Goal: Task Accomplishment & Management: Manage account settings

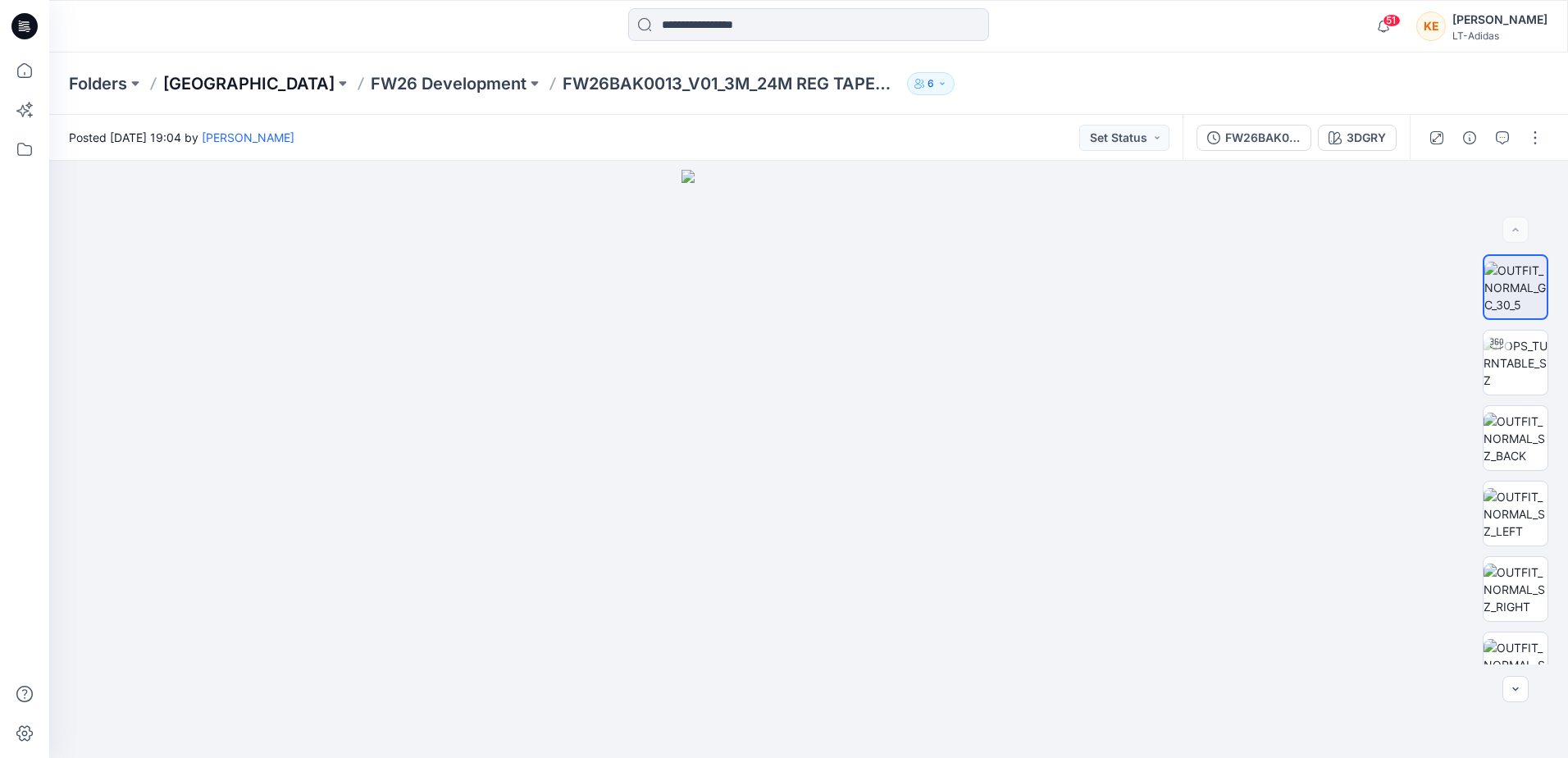
click at [216, 75] on p "[GEOGRAPHIC_DATA]" at bounding box center [248, 84] width 171 height 23
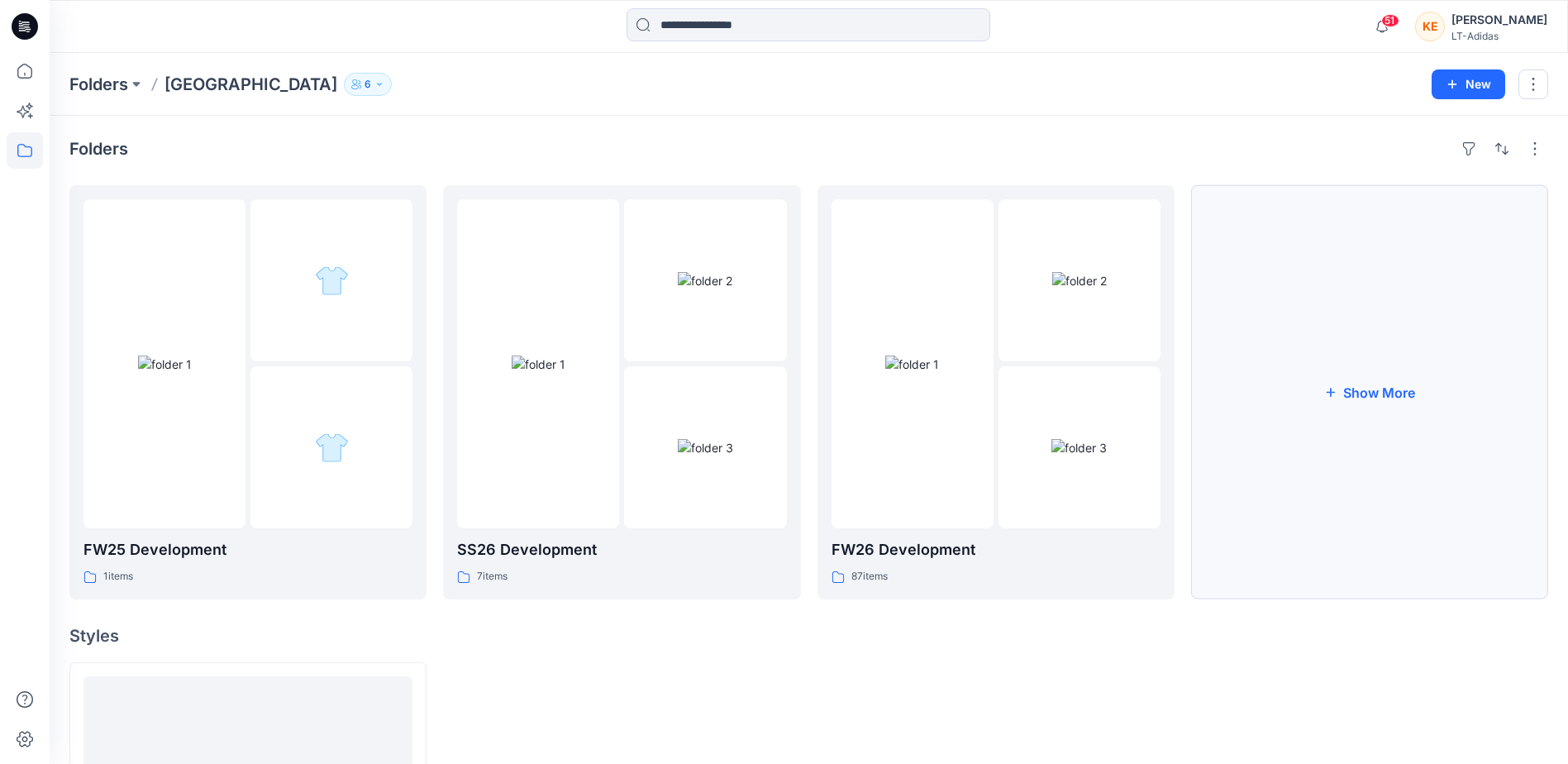
click at [1384, 320] on button "Show More" at bounding box center [1369, 392] width 357 height 415
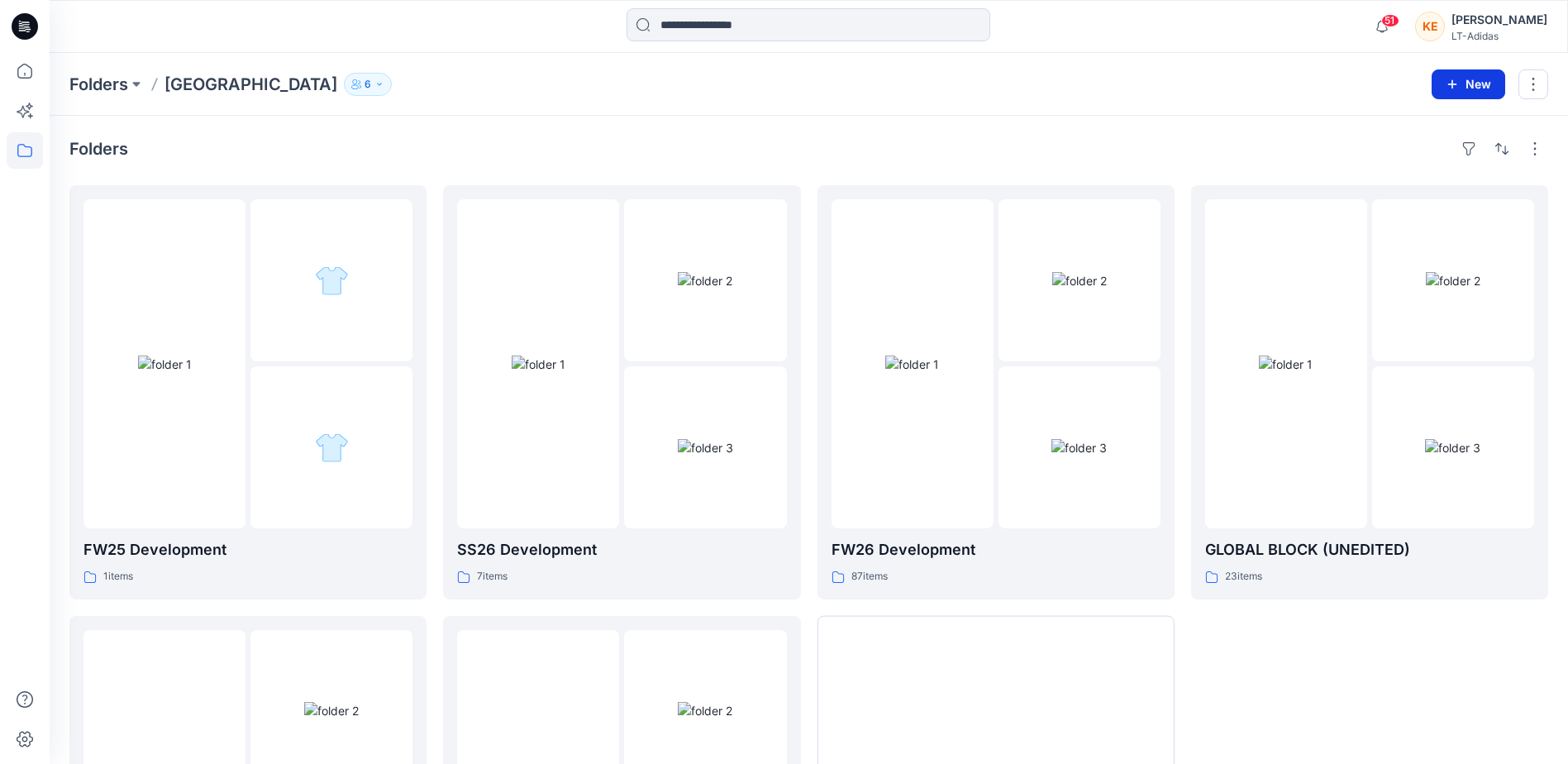
click at [1470, 94] on button "New" at bounding box center [1467, 84] width 73 height 30
click at [1421, 158] on p "New Folder" at bounding box center [1419, 157] width 61 height 17
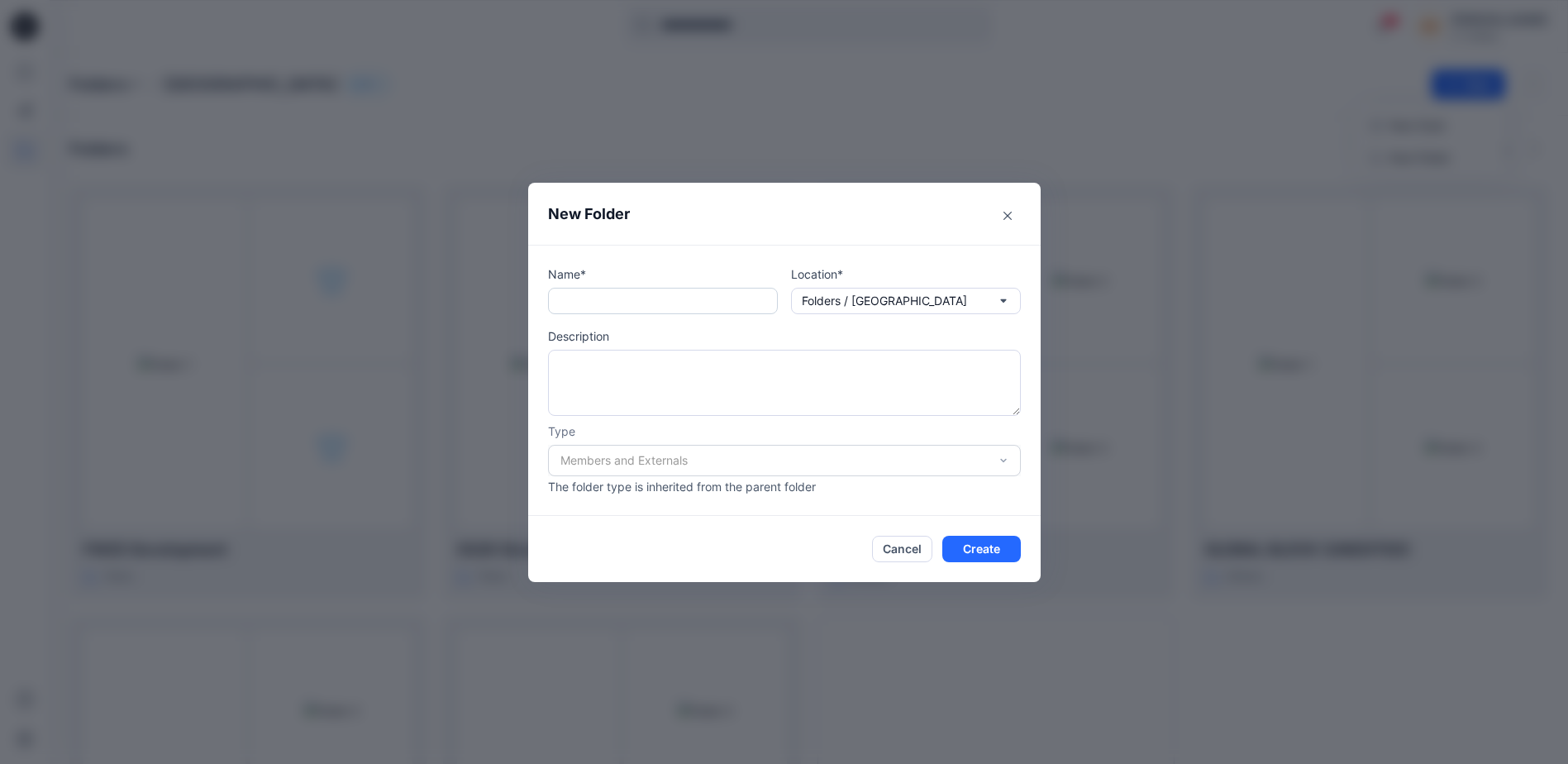
click at [642, 303] on input "text" at bounding box center [662, 300] width 229 height 26
type input "*"
type input "****"
click at [891, 556] on button "Cancel" at bounding box center [901, 548] width 61 height 26
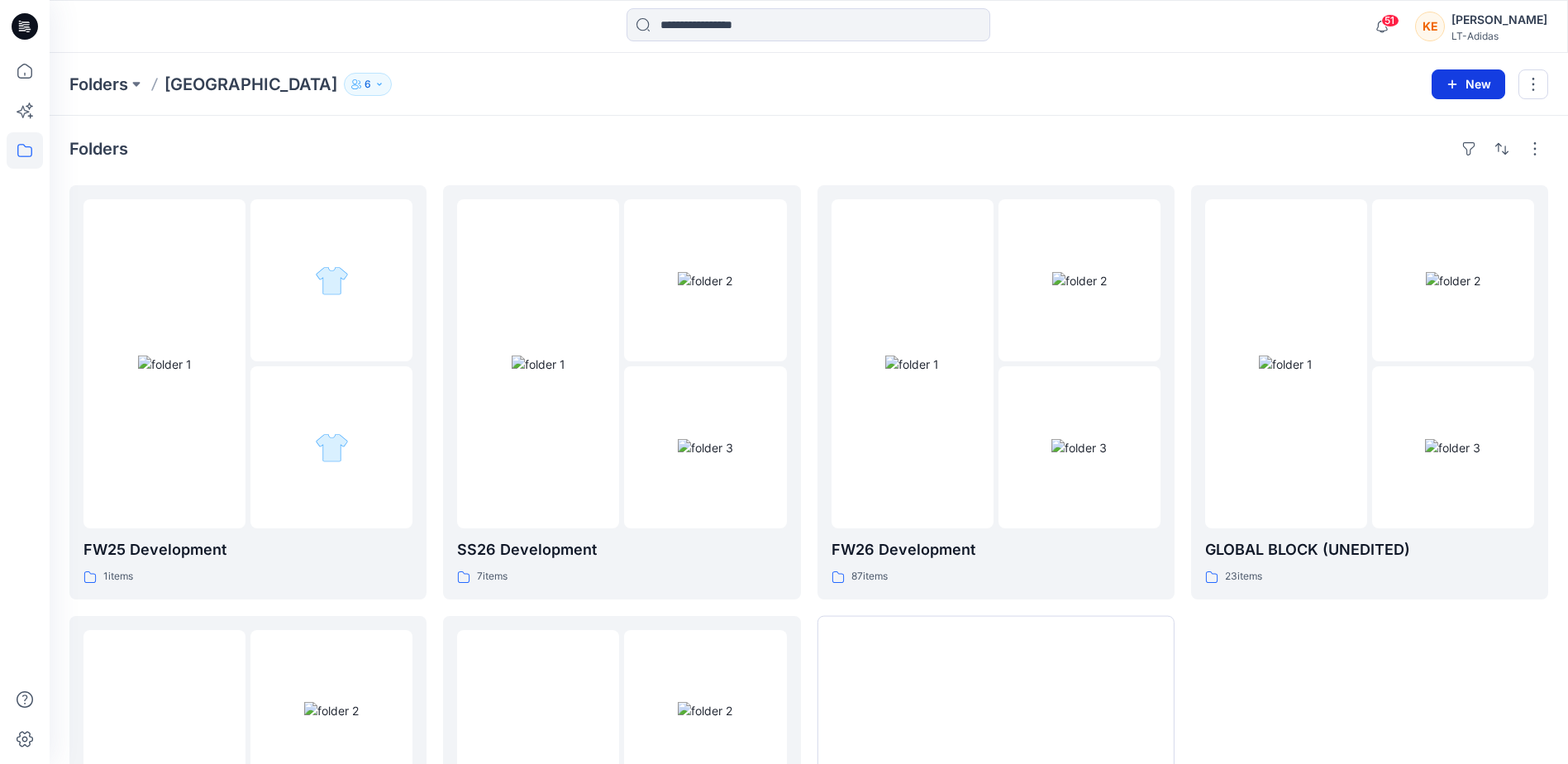
click at [1456, 78] on icon "button" at bounding box center [1452, 84] width 14 height 14
click at [1421, 163] on p "New Folder" at bounding box center [1419, 157] width 61 height 17
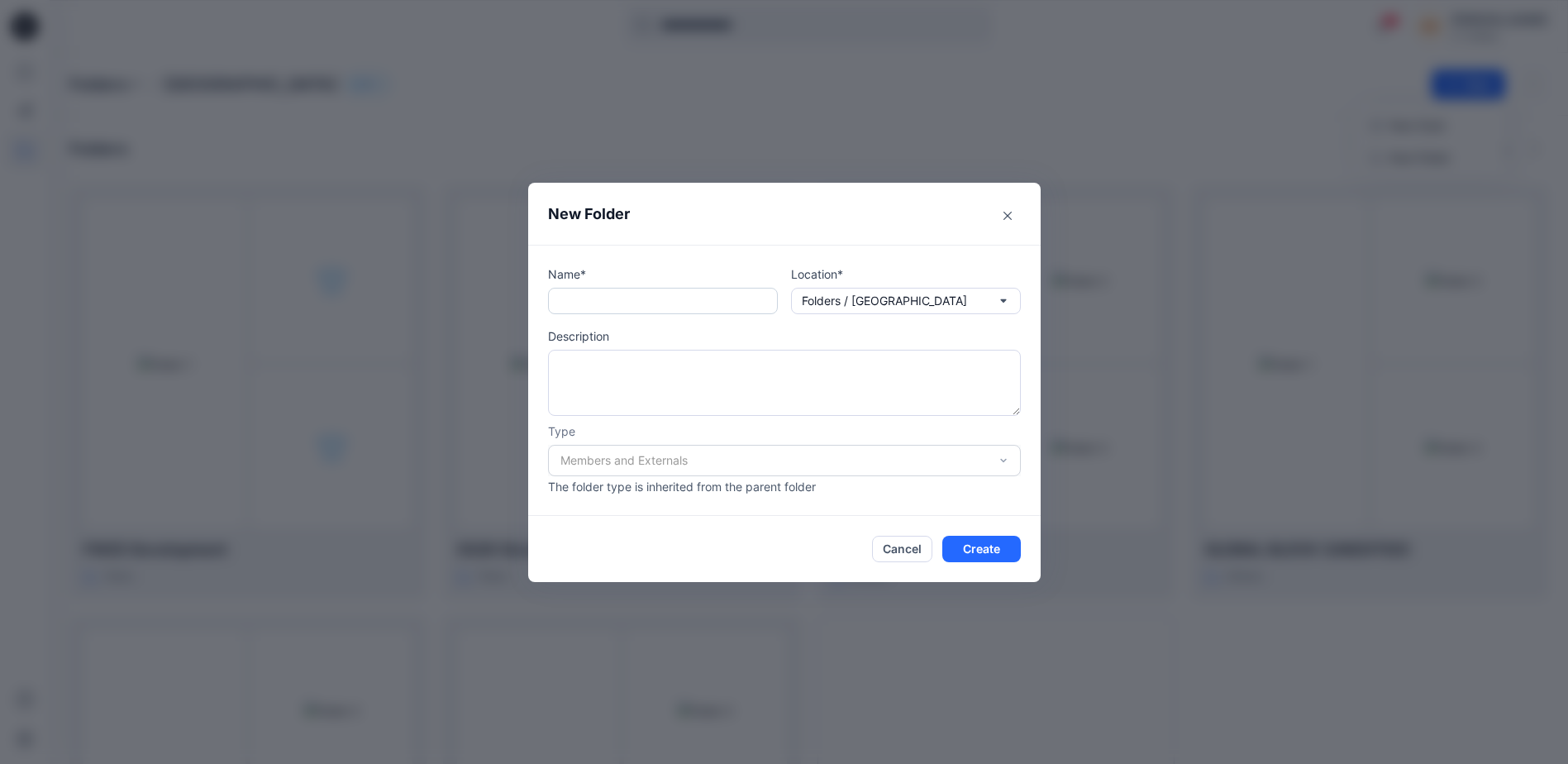
click at [581, 296] on input "text" at bounding box center [662, 300] width 229 height 26
type input "**********"
click at [855, 385] on textarea at bounding box center [784, 382] width 472 height 66
type textarea "*"
type textarea "**********"
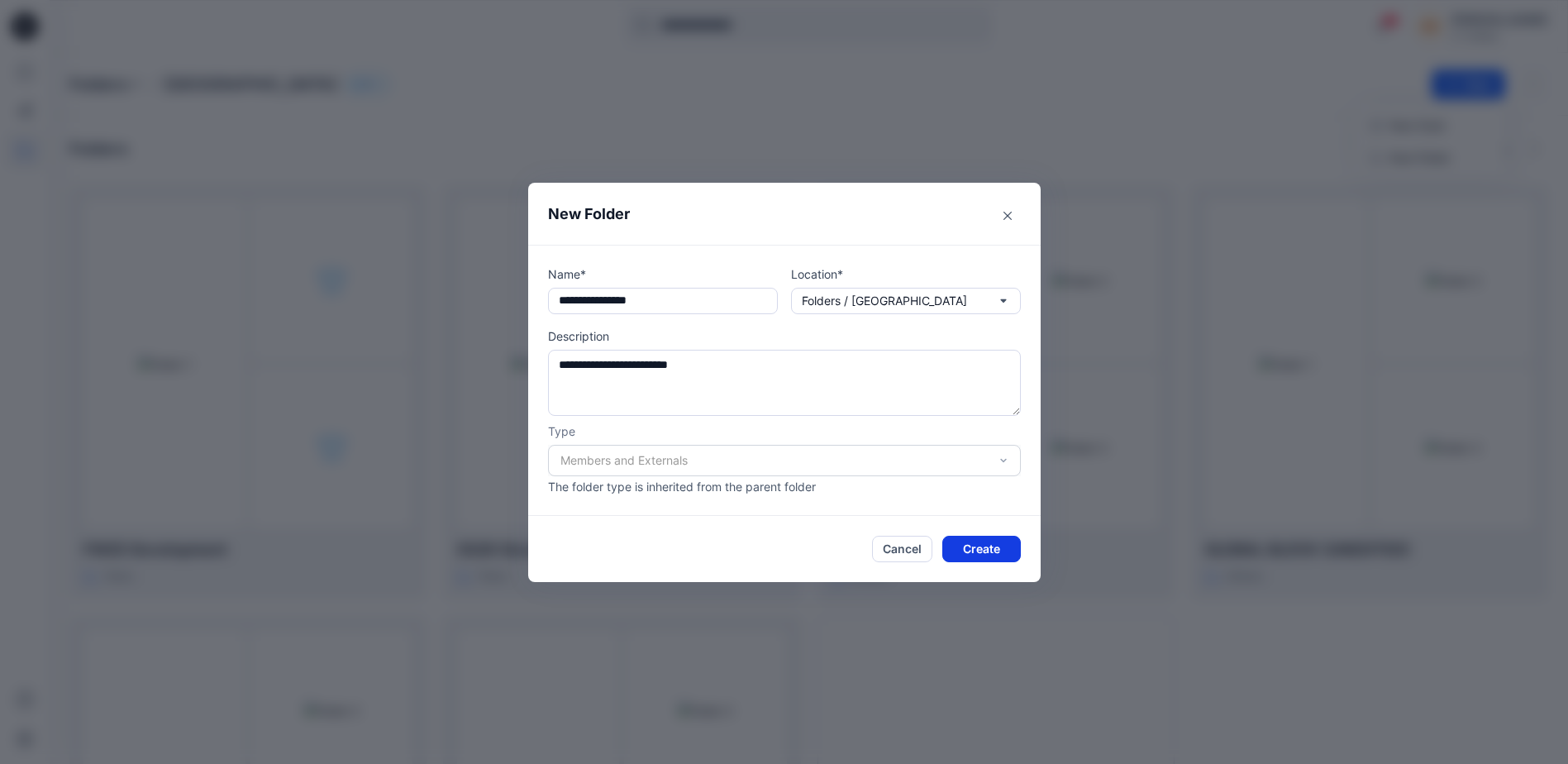
click at [971, 551] on button "Create" at bounding box center [981, 548] width 79 height 26
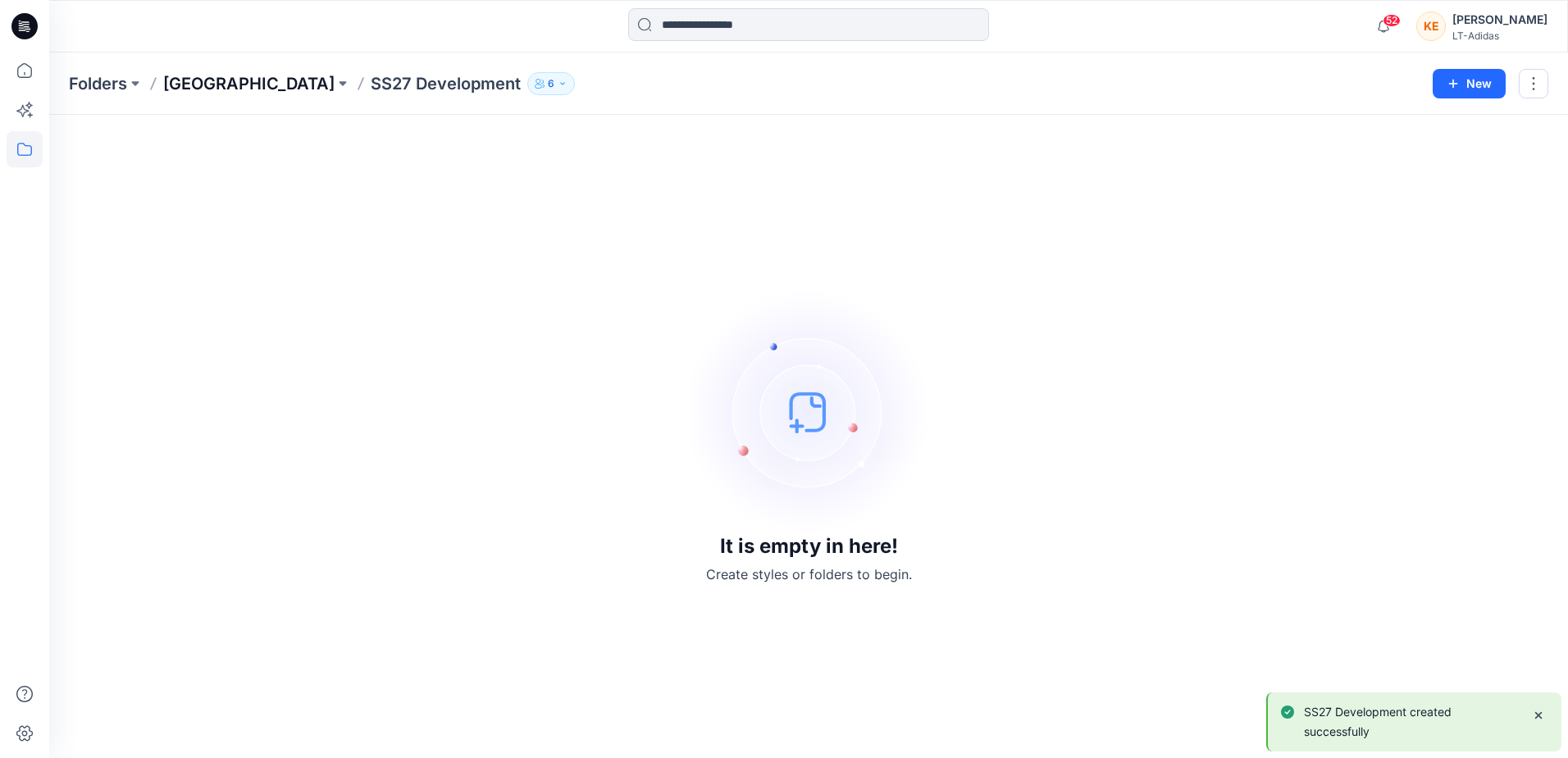
click at [216, 83] on p "[GEOGRAPHIC_DATA]" at bounding box center [248, 84] width 171 height 23
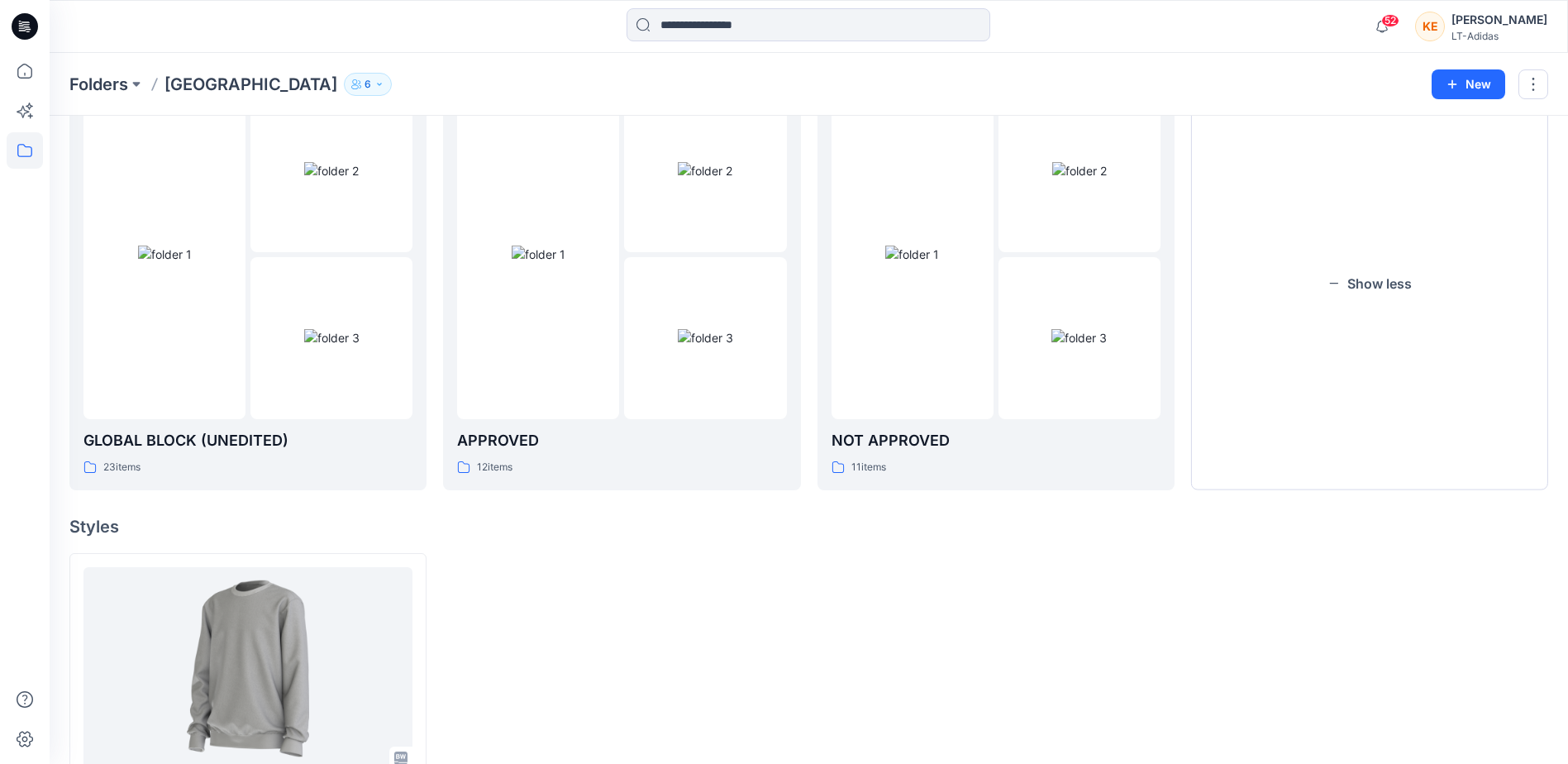
scroll to position [394, 0]
